Goal: Check status: Check status

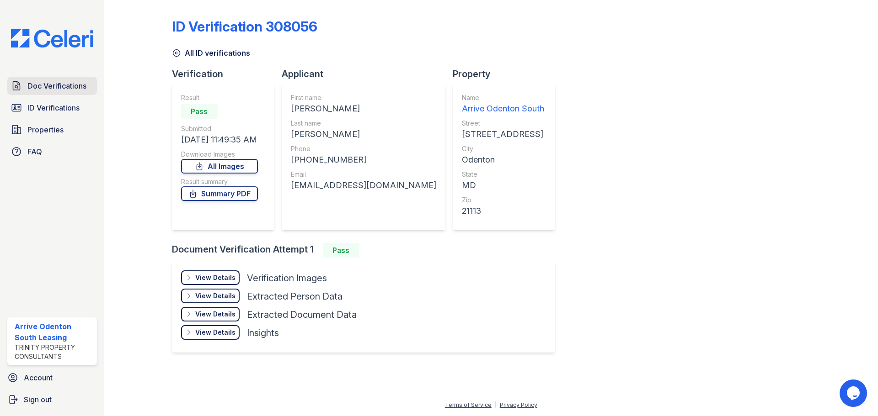
click at [57, 89] on span "Doc Verifications" at bounding box center [56, 85] width 59 height 11
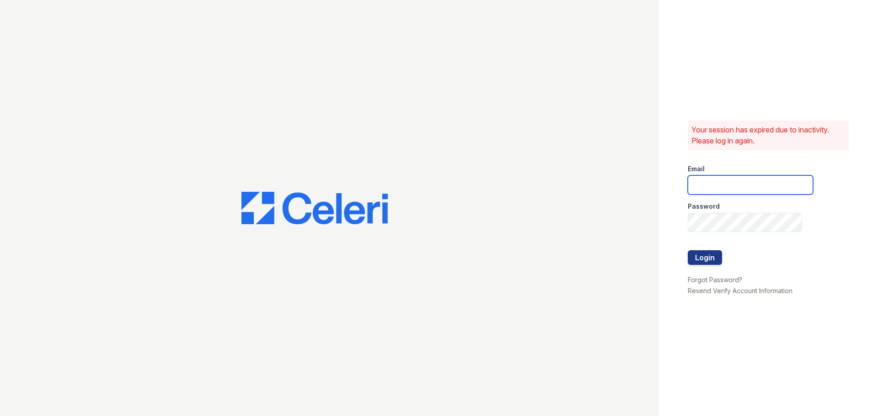
type input "[EMAIL_ADDRESS][DOMAIN_NAME]"
click at [701, 255] on button "Login" at bounding box center [705, 258] width 34 height 15
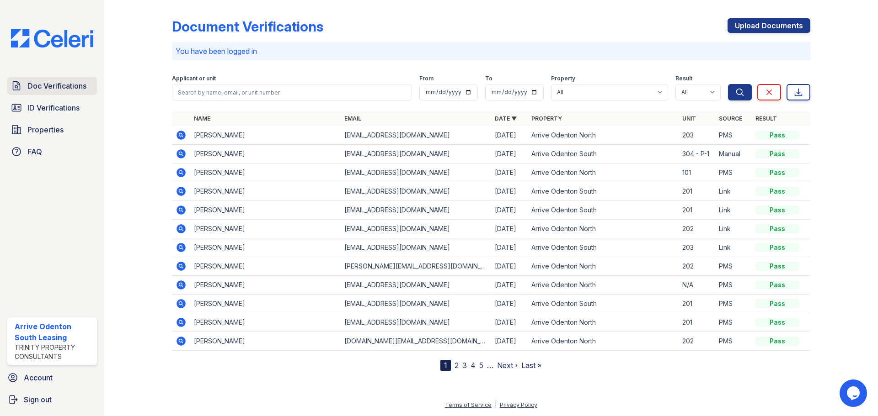
click at [74, 82] on span "Doc Verifications" at bounding box center [56, 85] width 59 height 11
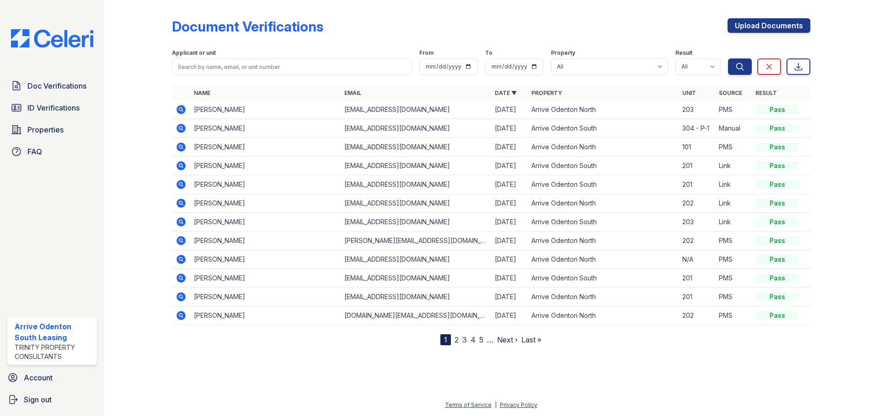
click at [177, 109] on icon at bounding box center [180, 109] width 9 height 9
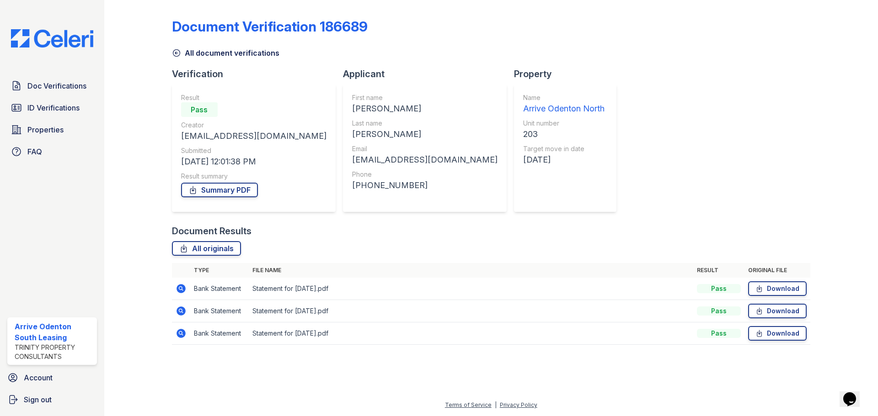
click at [184, 288] on icon at bounding box center [180, 288] width 9 height 9
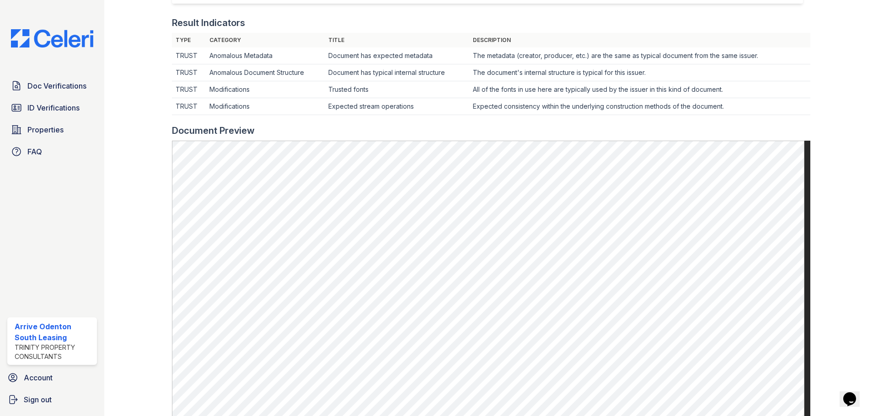
scroll to position [256, 0]
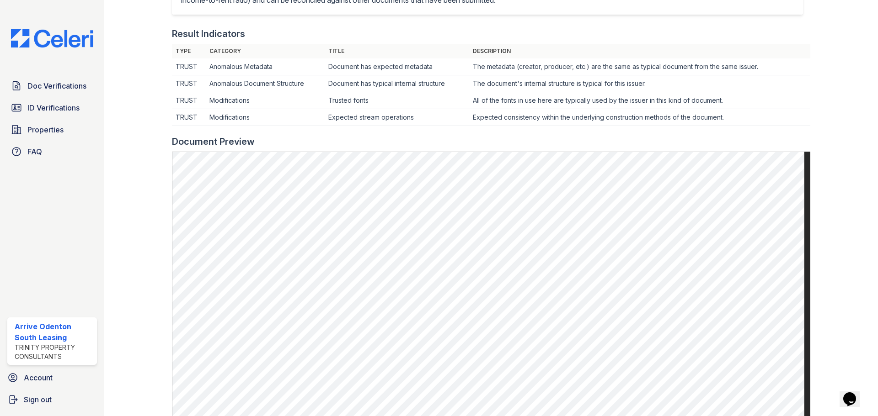
click at [742, 59] on td "The metadata (creator, producer, etc.) are the same as typical document from th…" at bounding box center [639, 67] width 341 height 17
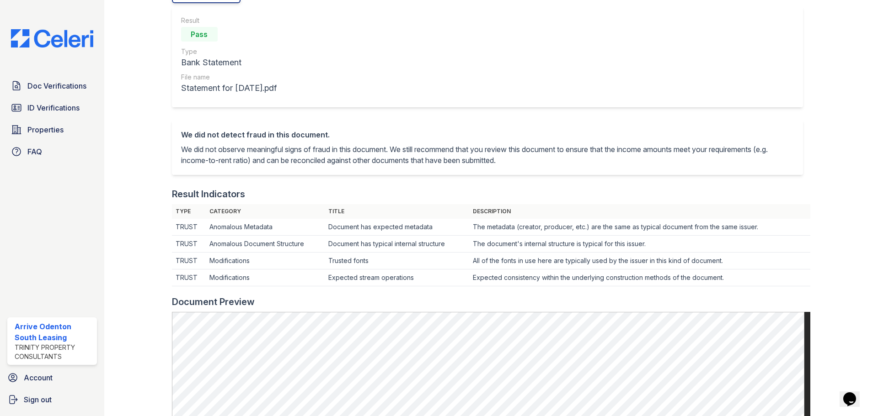
scroll to position [0, 0]
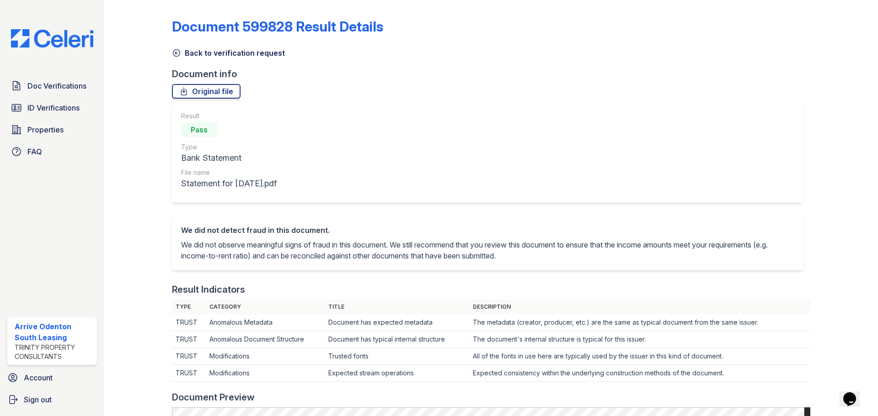
click at [178, 51] on icon at bounding box center [176, 52] width 9 height 9
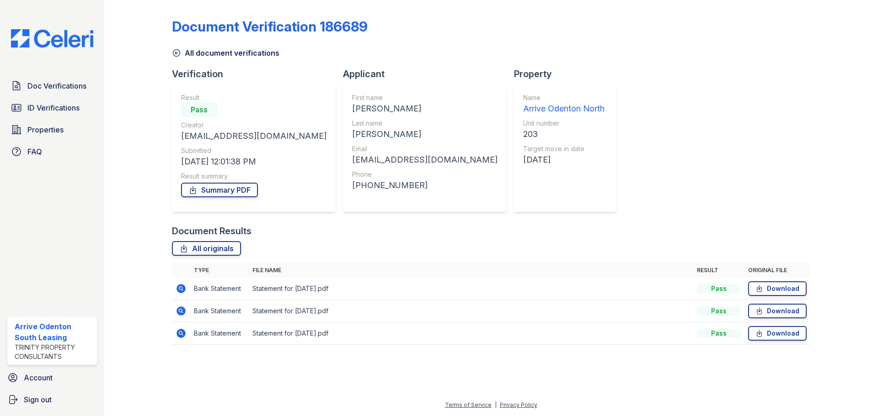
click at [182, 309] on icon at bounding box center [180, 311] width 9 height 9
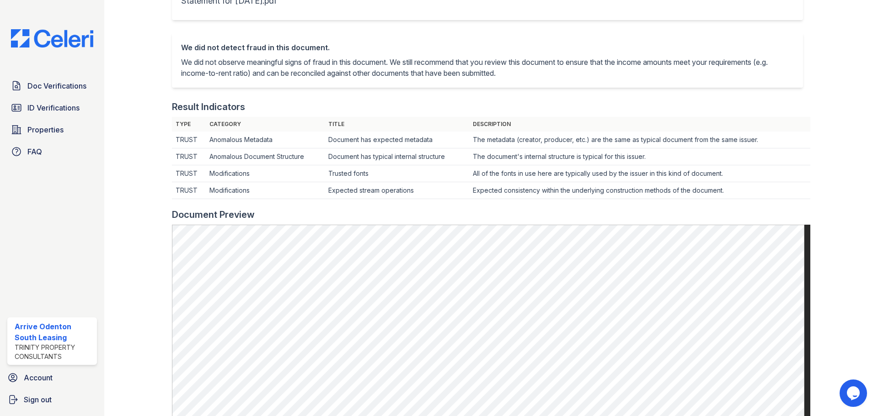
scroll to position [229, 0]
